Goal: Find specific page/section: Find specific page/section

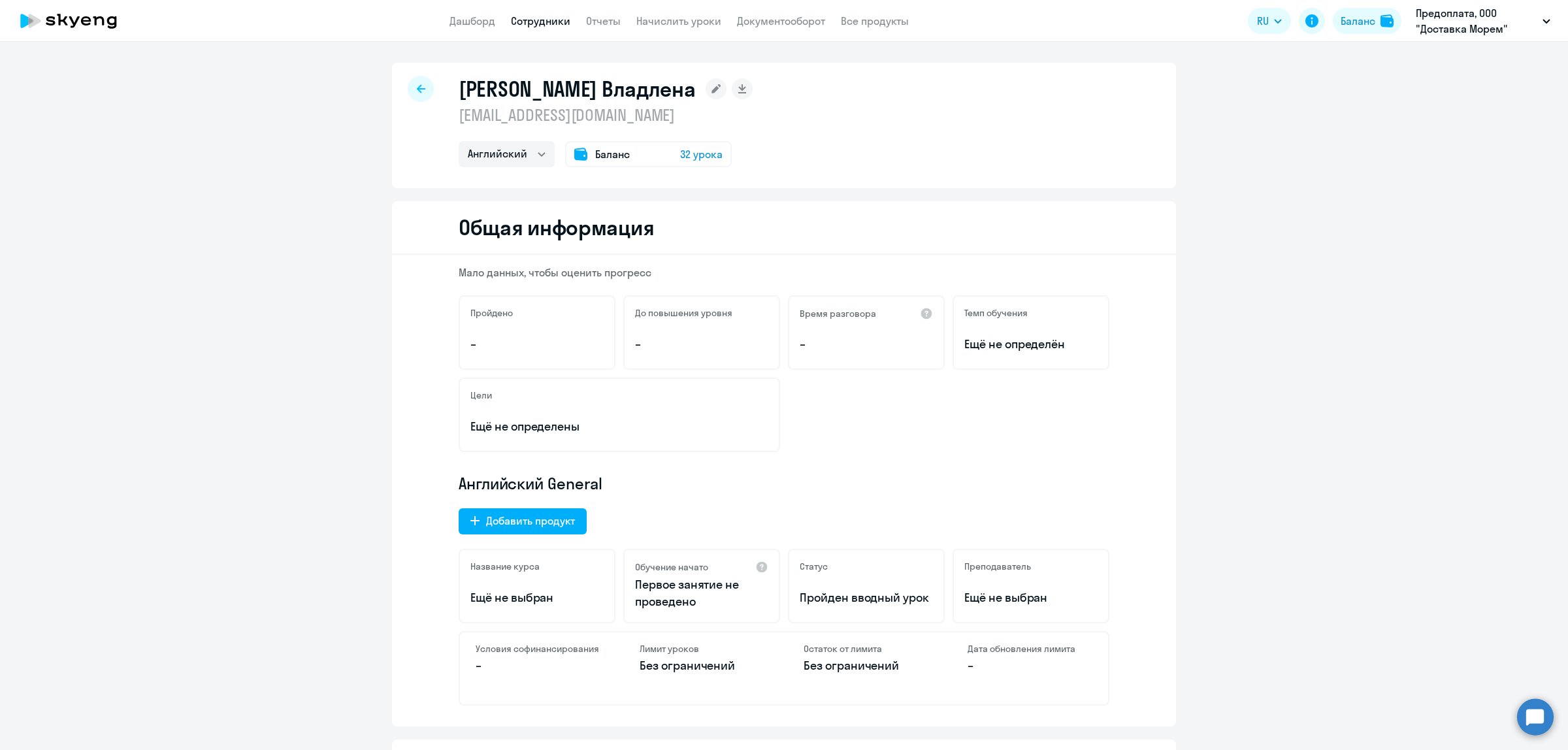
select select "english"
click at [469, 15] on link "Дашборд" at bounding box center [472, 21] width 46 height 13
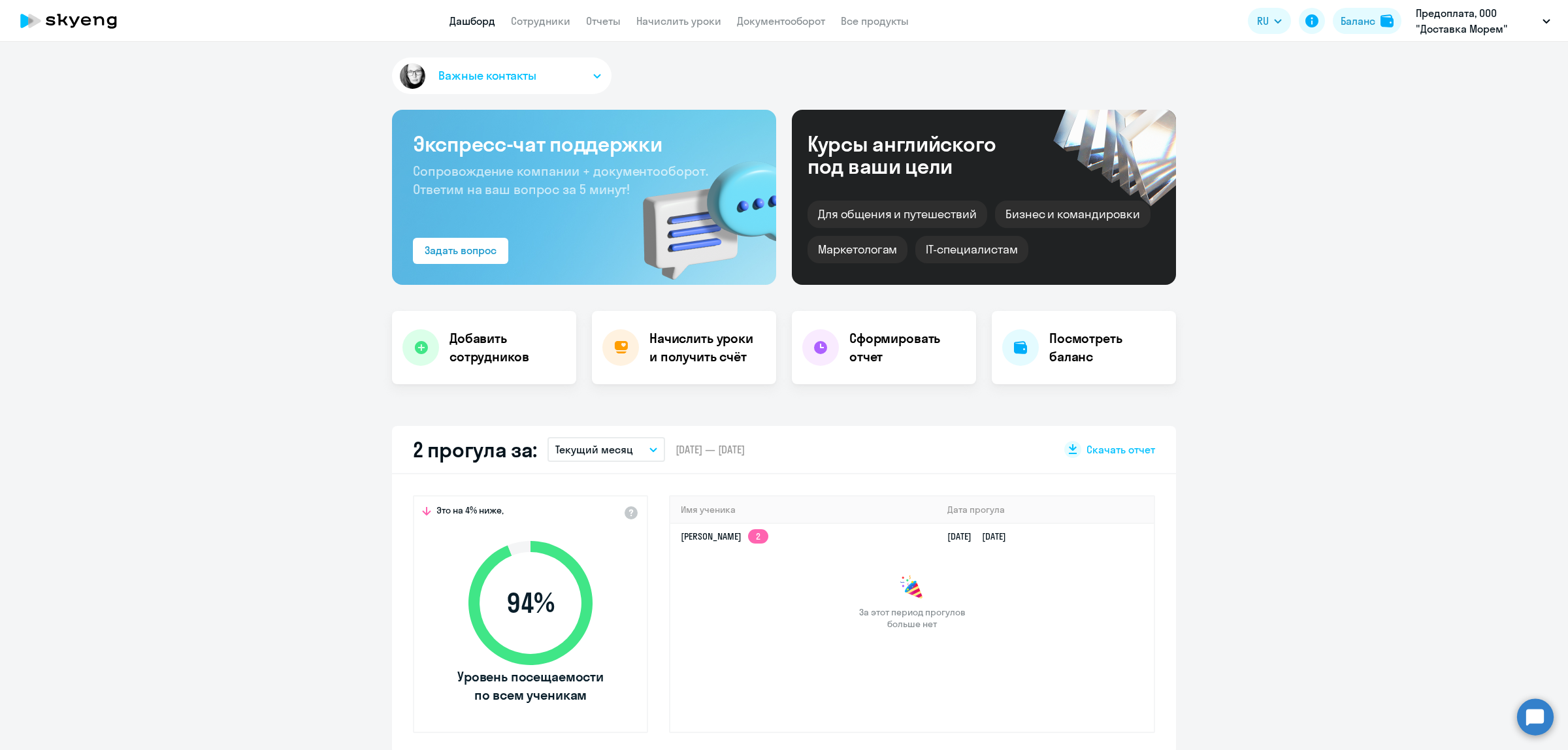
select select "30"
click at [566, 23] on link "Сотрудники" at bounding box center [541, 21] width 60 height 13
select select "30"
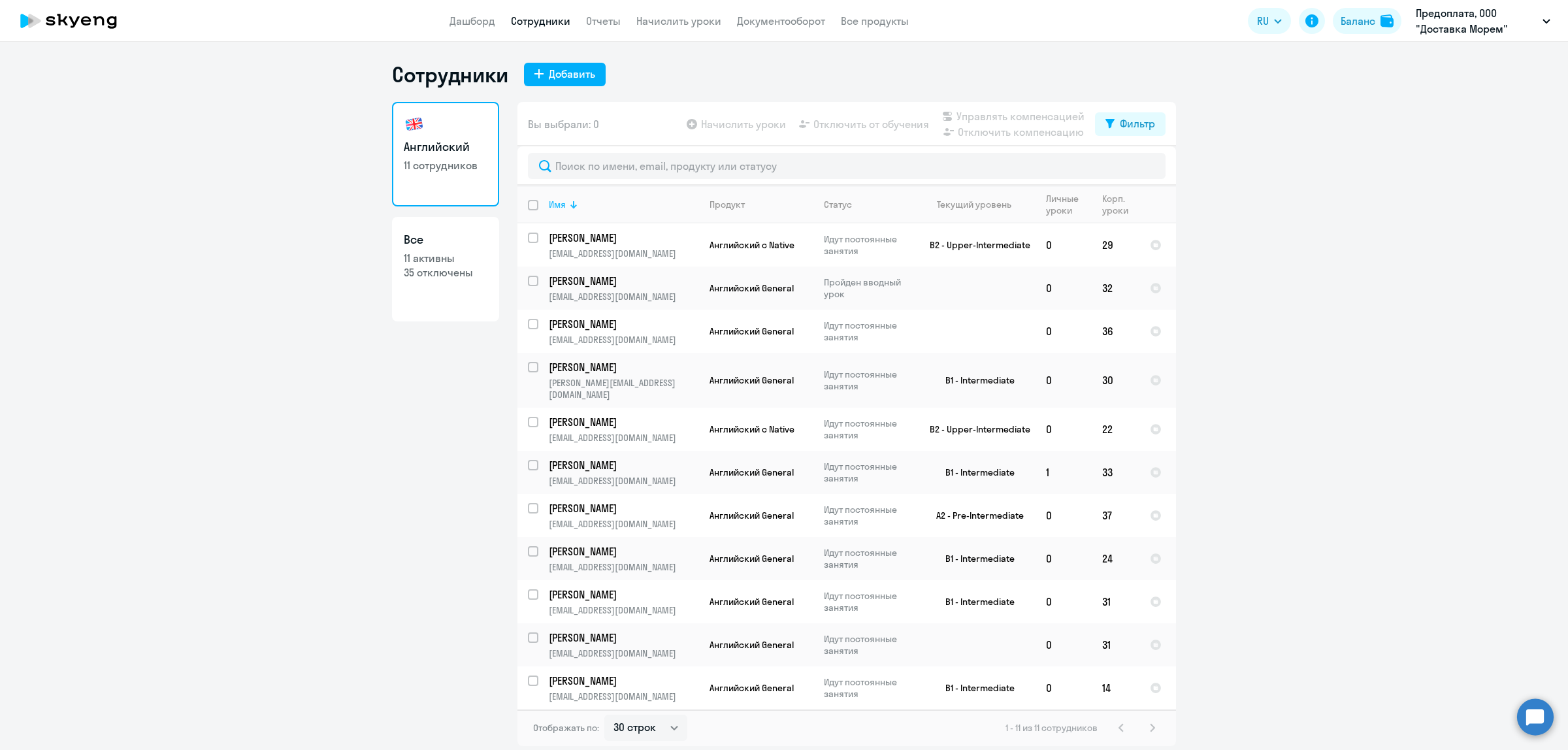
click at [566, 200] on div "Имя" at bounding box center [624, 205] width 150 height 12
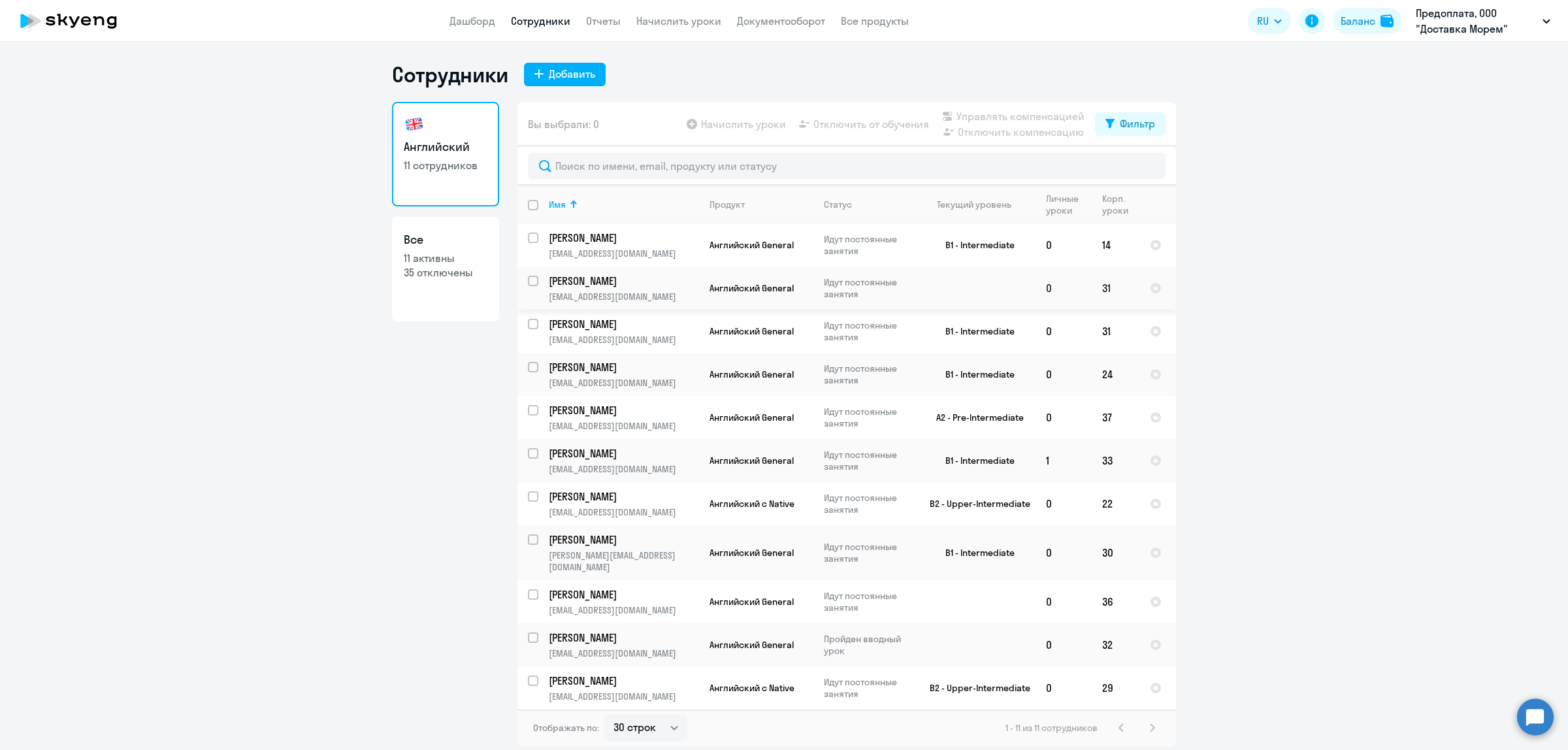
click at [577, 279] on p "[PERSON_NAME]" at bounding box center [622, 281] width 148 height 15
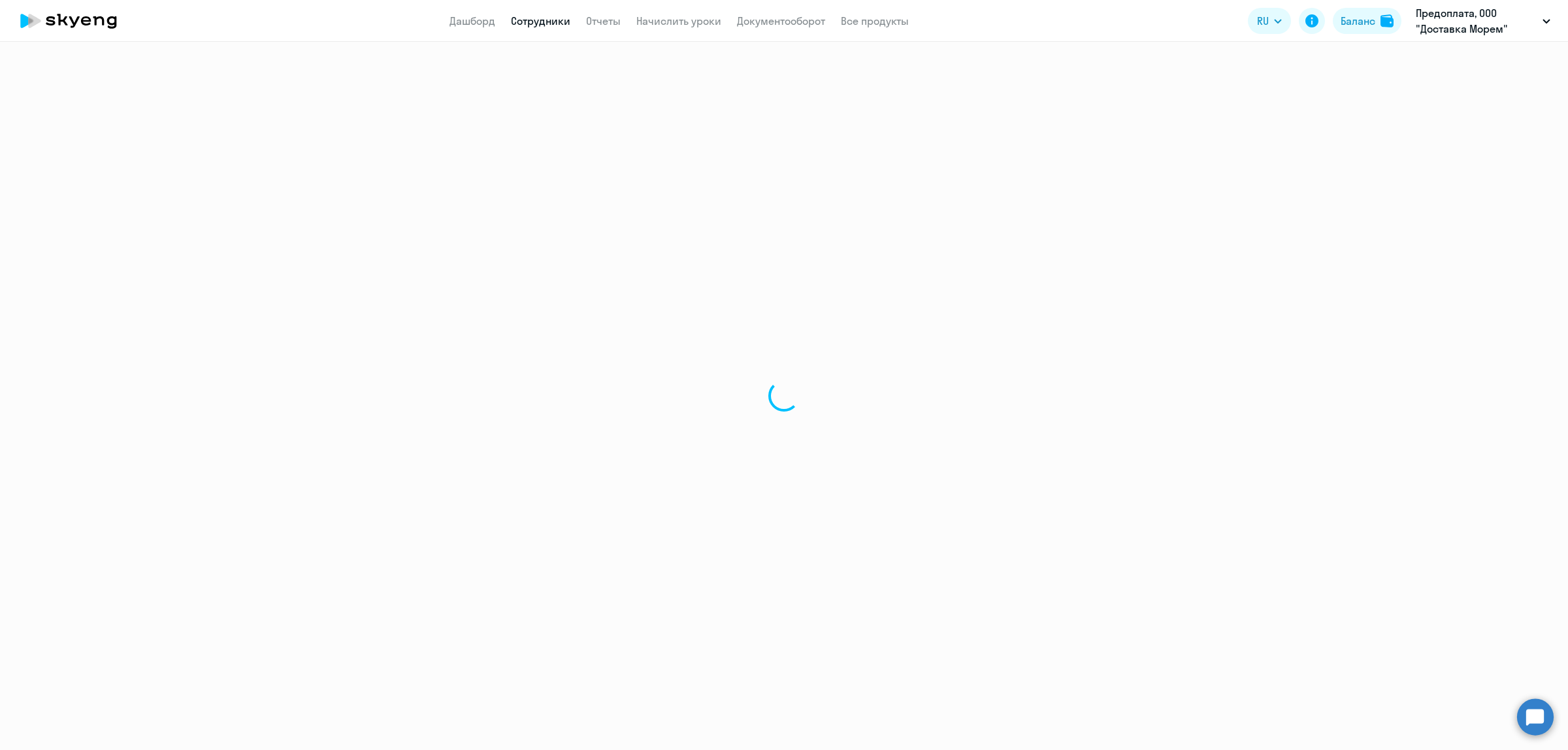
select select "english"
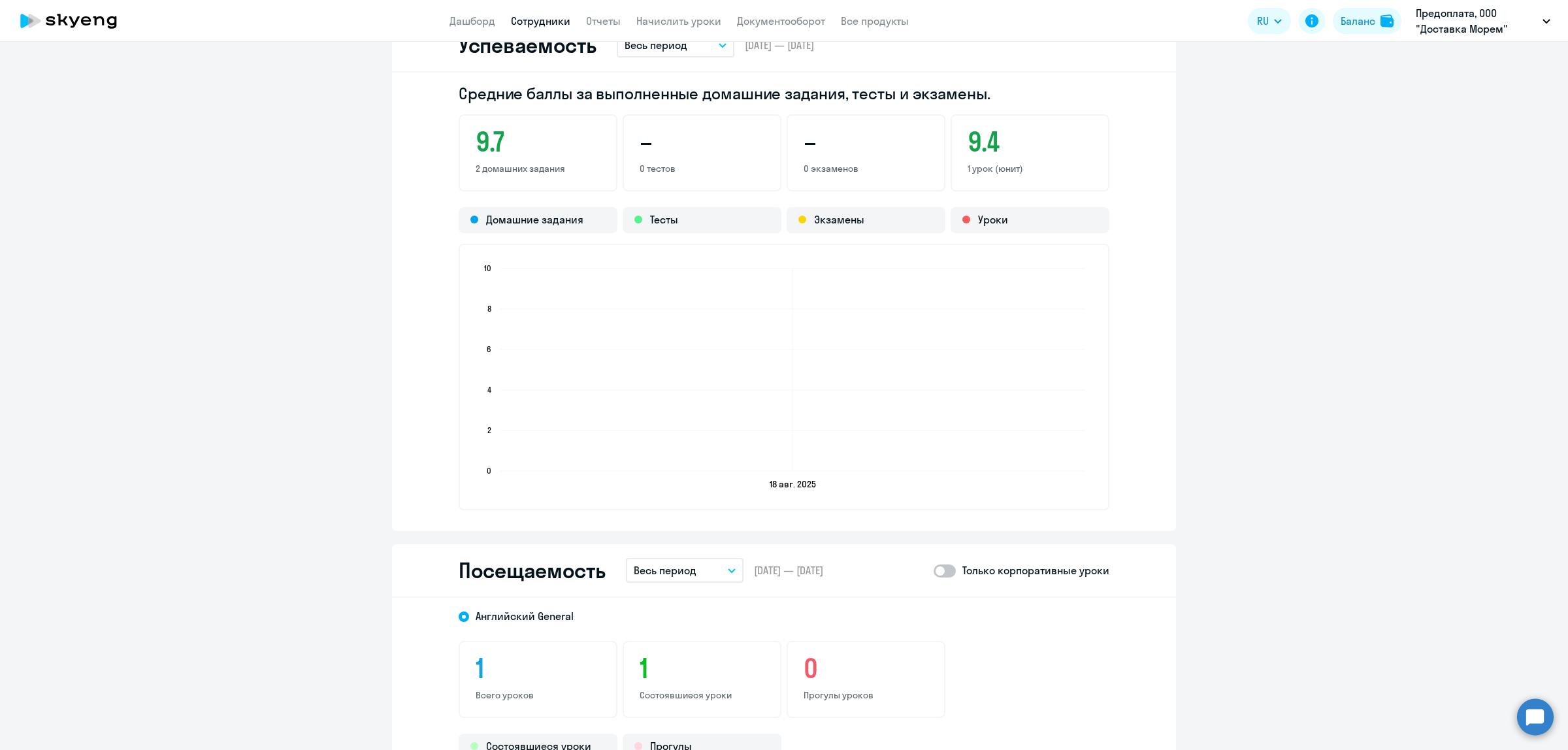
scroll to position [735, 0]
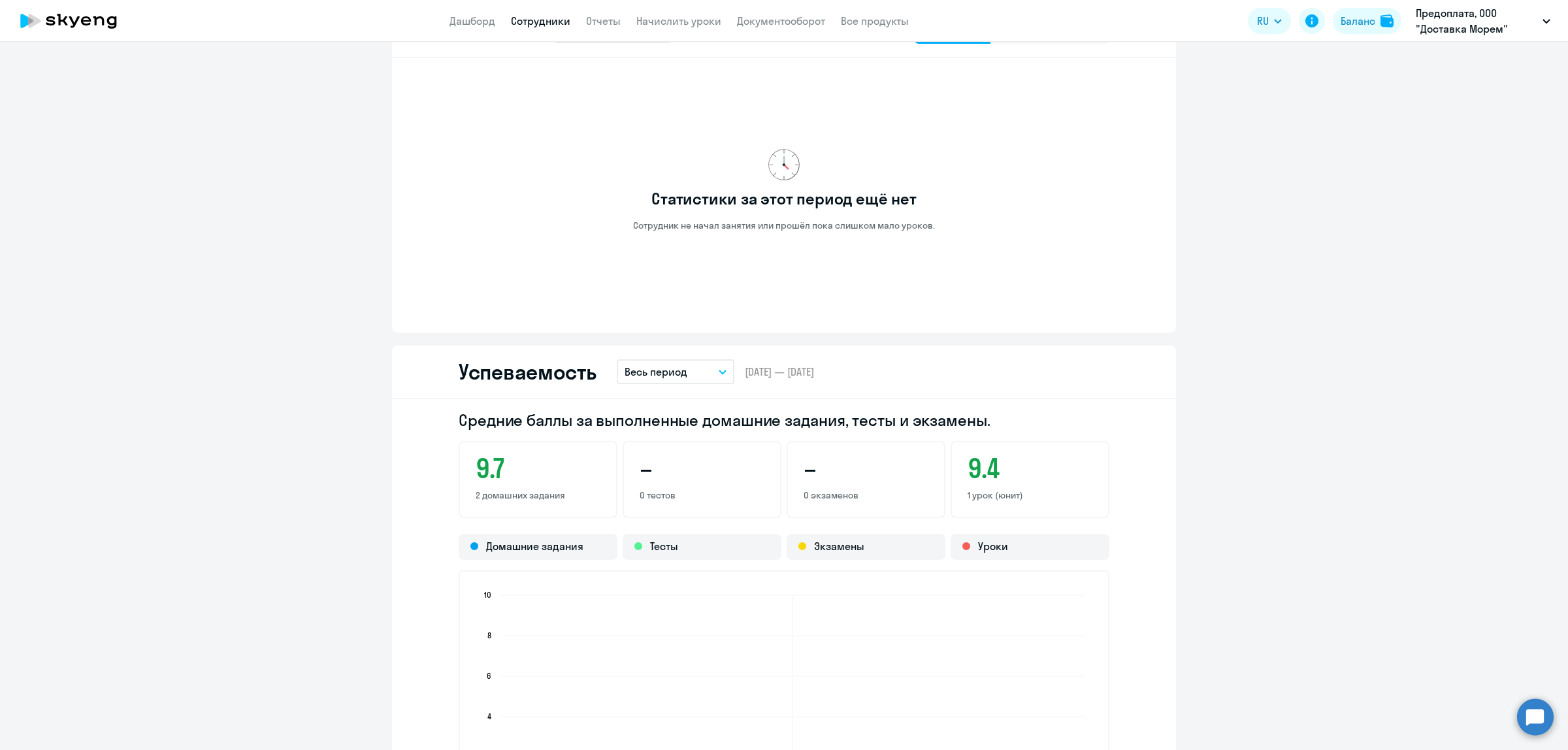
click at [532, 17] on link "Сотрудники" at bounding box center [541, 21] width 60 height 13
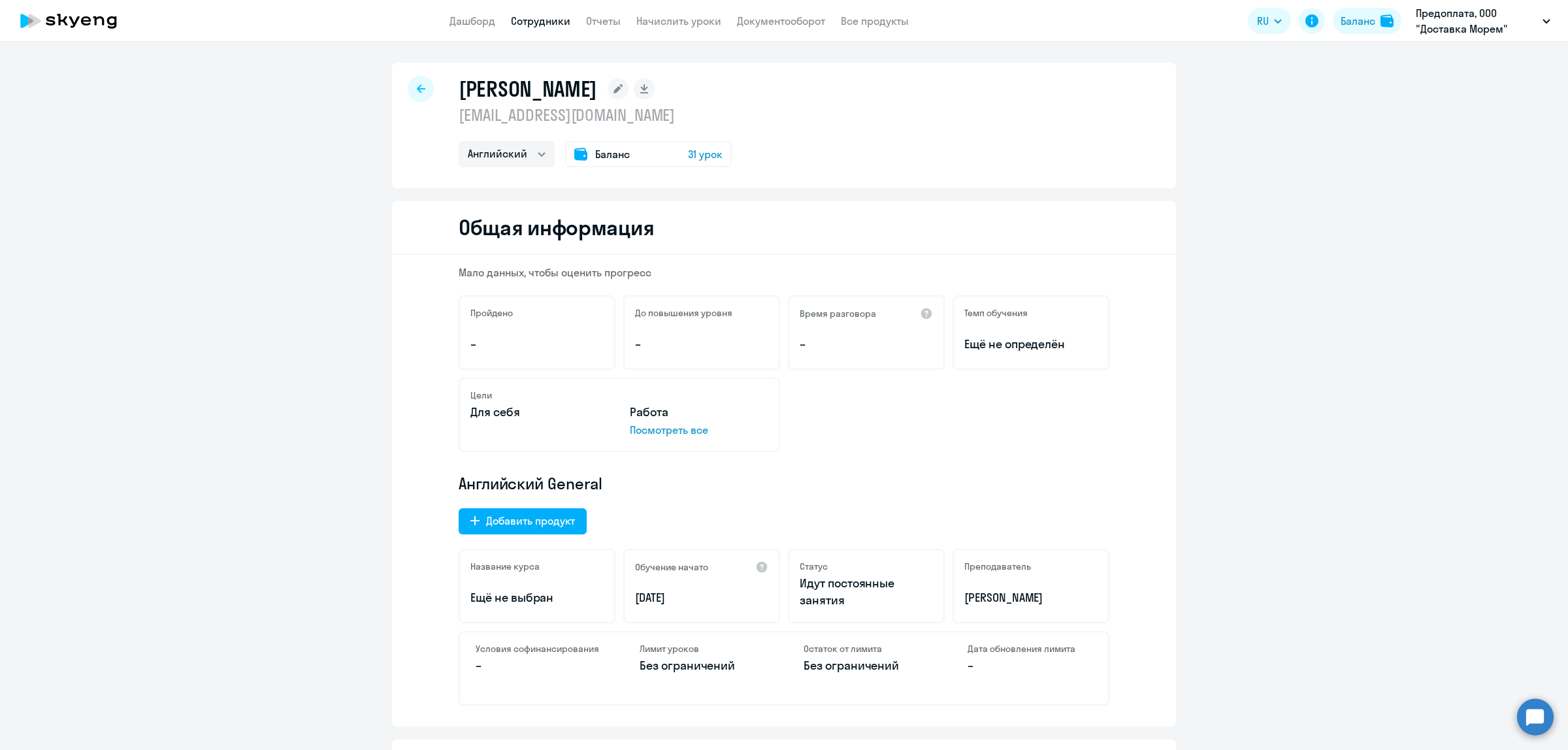
select select "30"
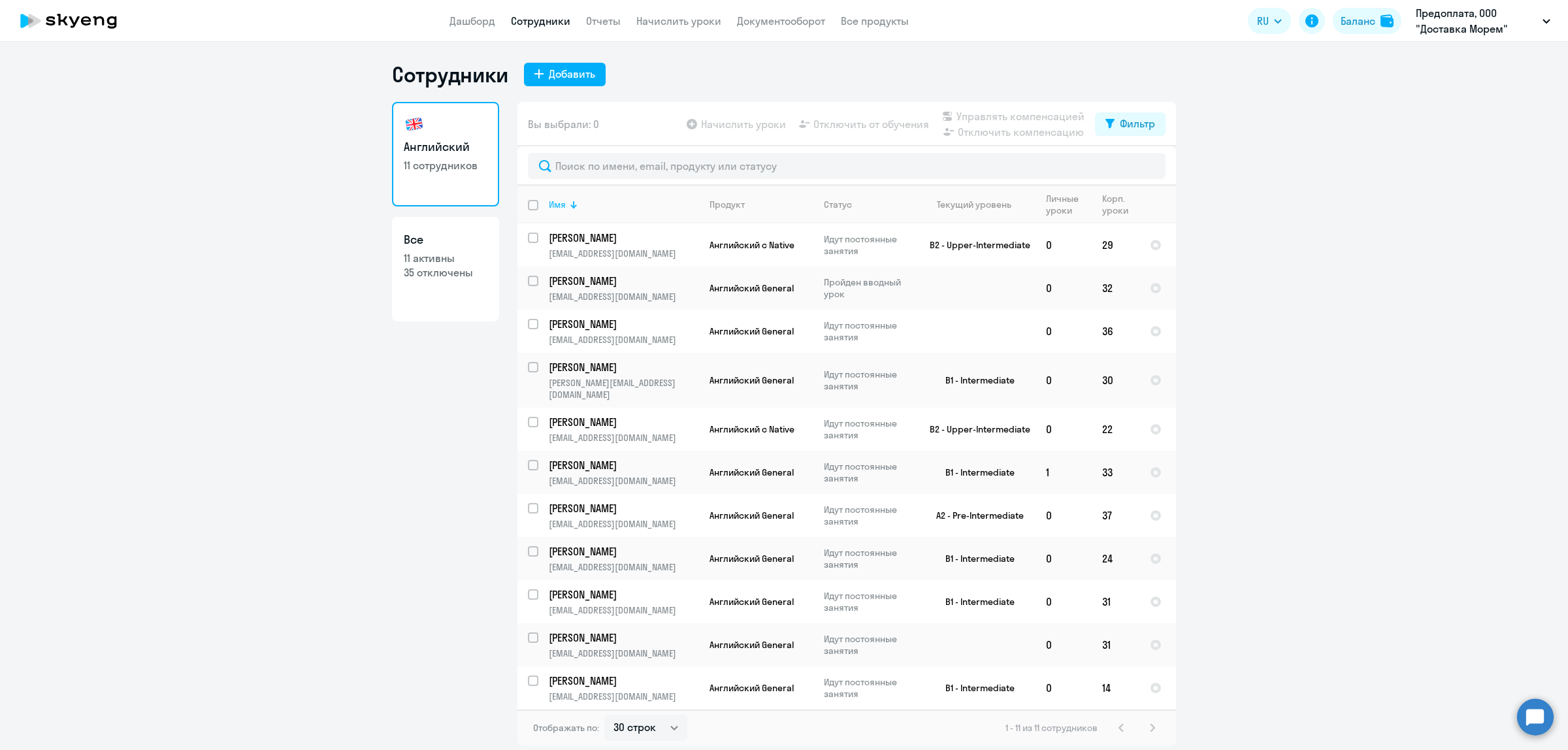
click at [547, 198] on th "Имя" at bounding box center [619, 205] width 161 height 38
